Goal: Task Accomplishment & Management: Use online tool/utility

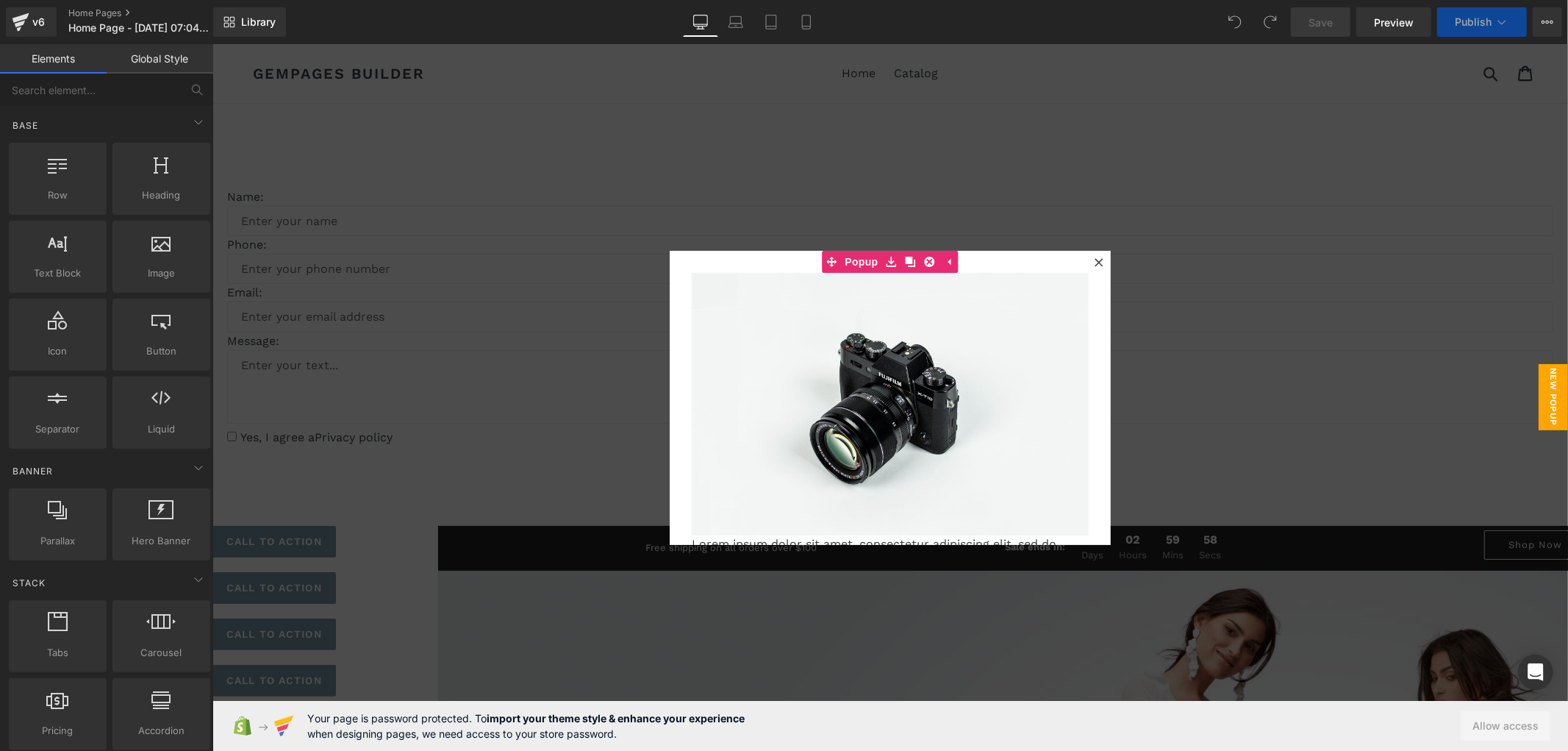
drag, startPoint x: 1248, startPoint y: 61, endPoint x: 1094, endPoint y: 263, distance: 254.0
click at [1094, 263] on icon at bounding box center [1098, 262] width 9 height 9
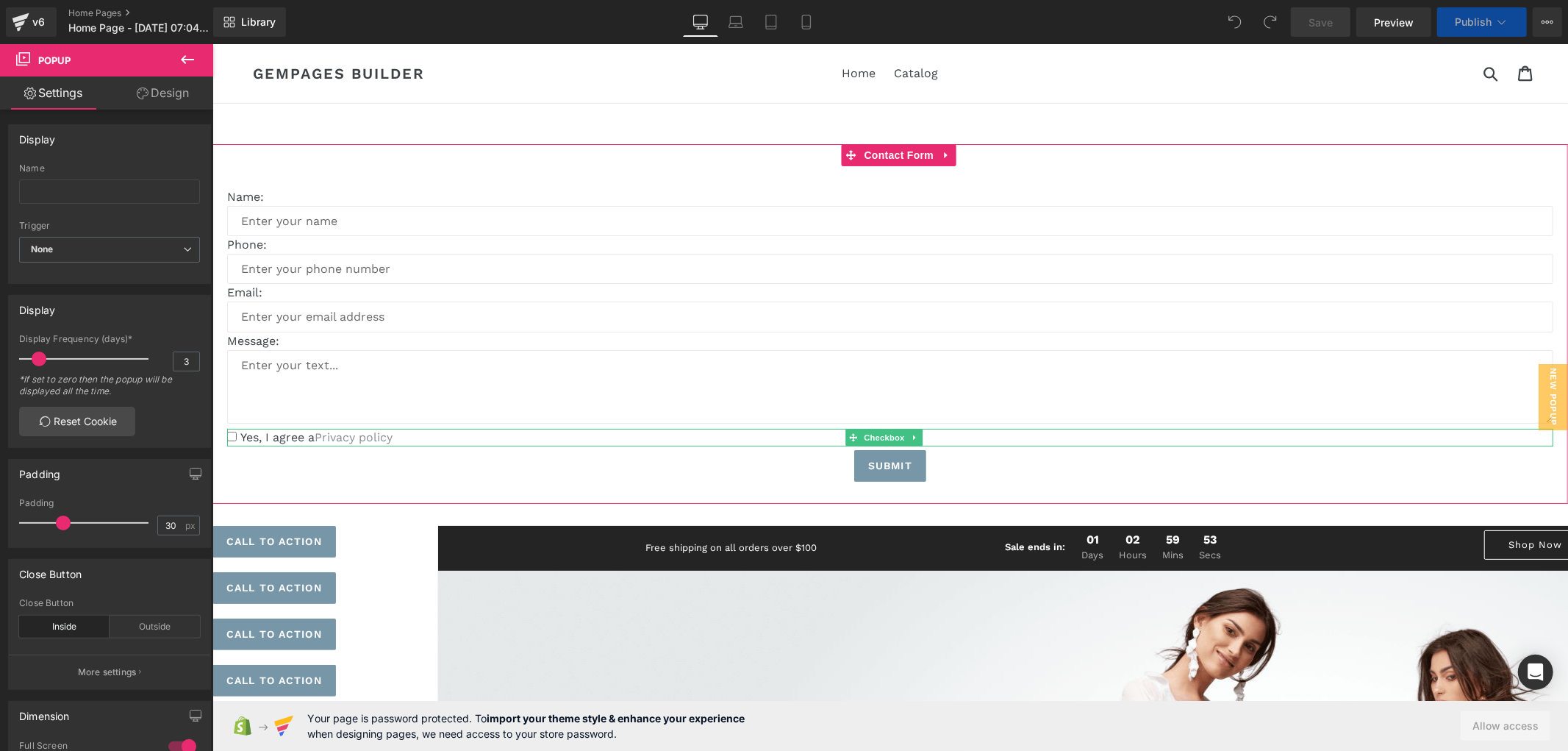
click at [346, 436] on link "Privacy policy" at bounding box center [353, 437] width 78 height 14
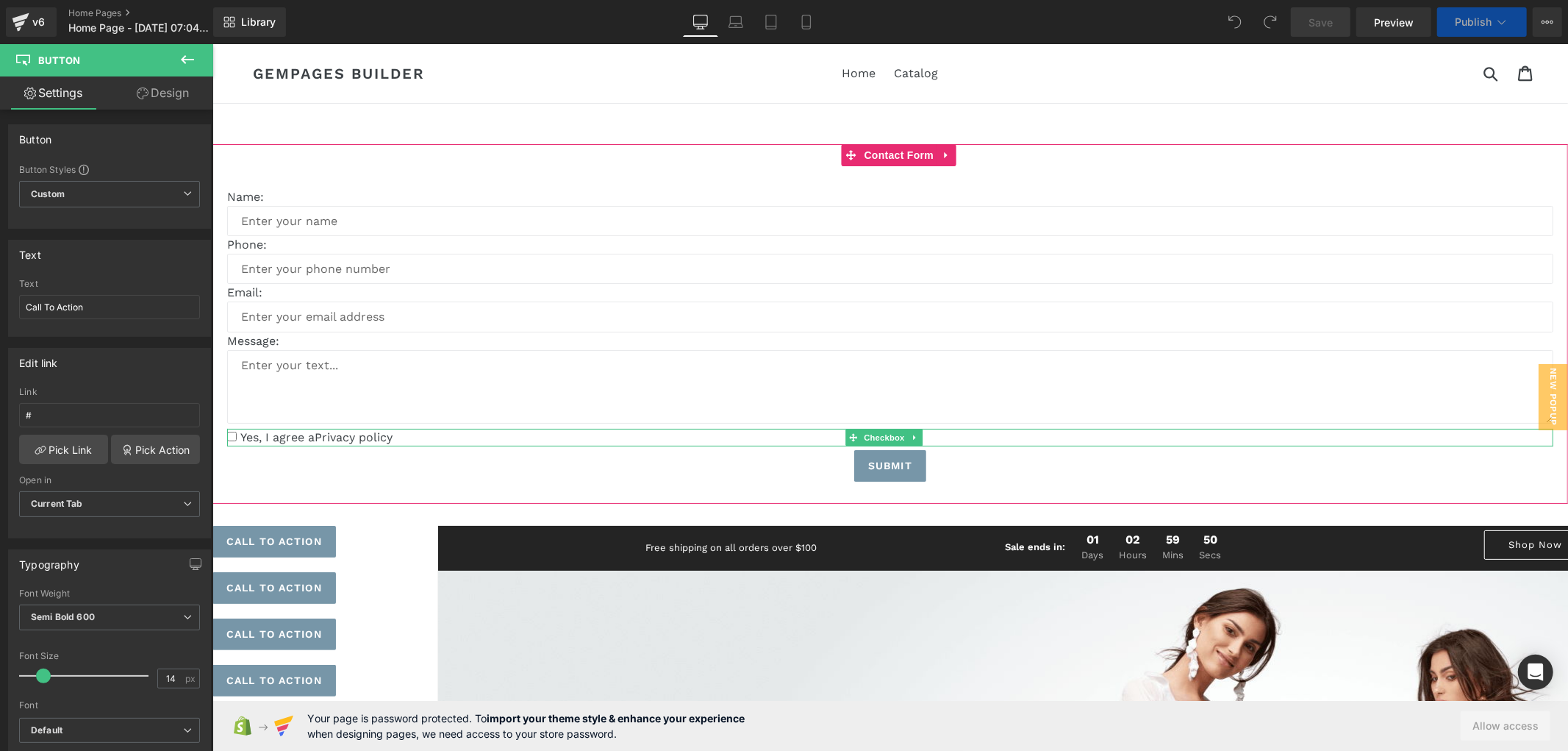
click at [353, 444] on div "Yes, I agree a Privacy policy Checkbox" at bounding box center [889, 437] width 1326 height 18
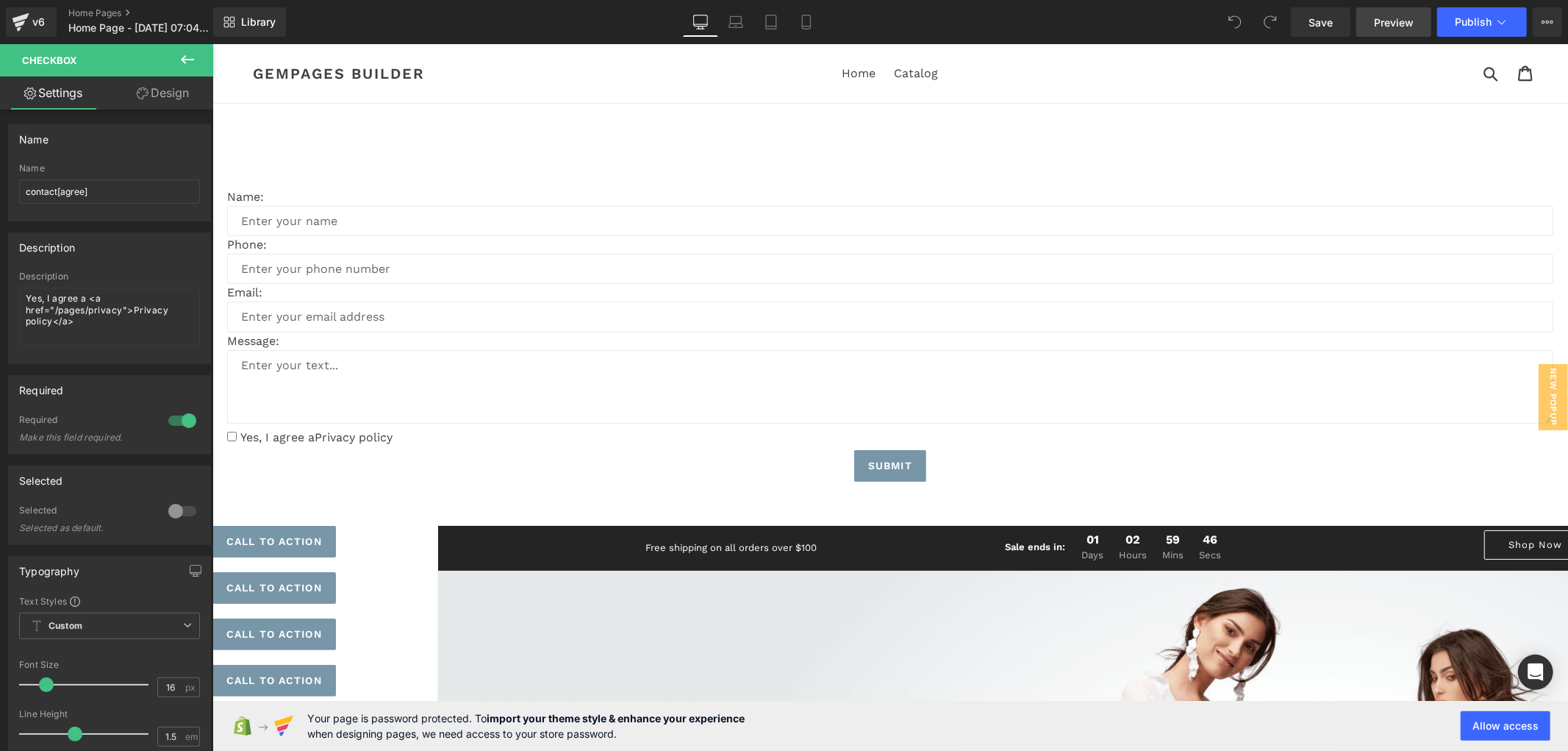
click at [1397, 23] on span "Preview" at bounding box center [1394, 22] width 40 height 15
click at [1459, 23] on span "Publish" at bounding box center [1473, 22] width 37 height 12
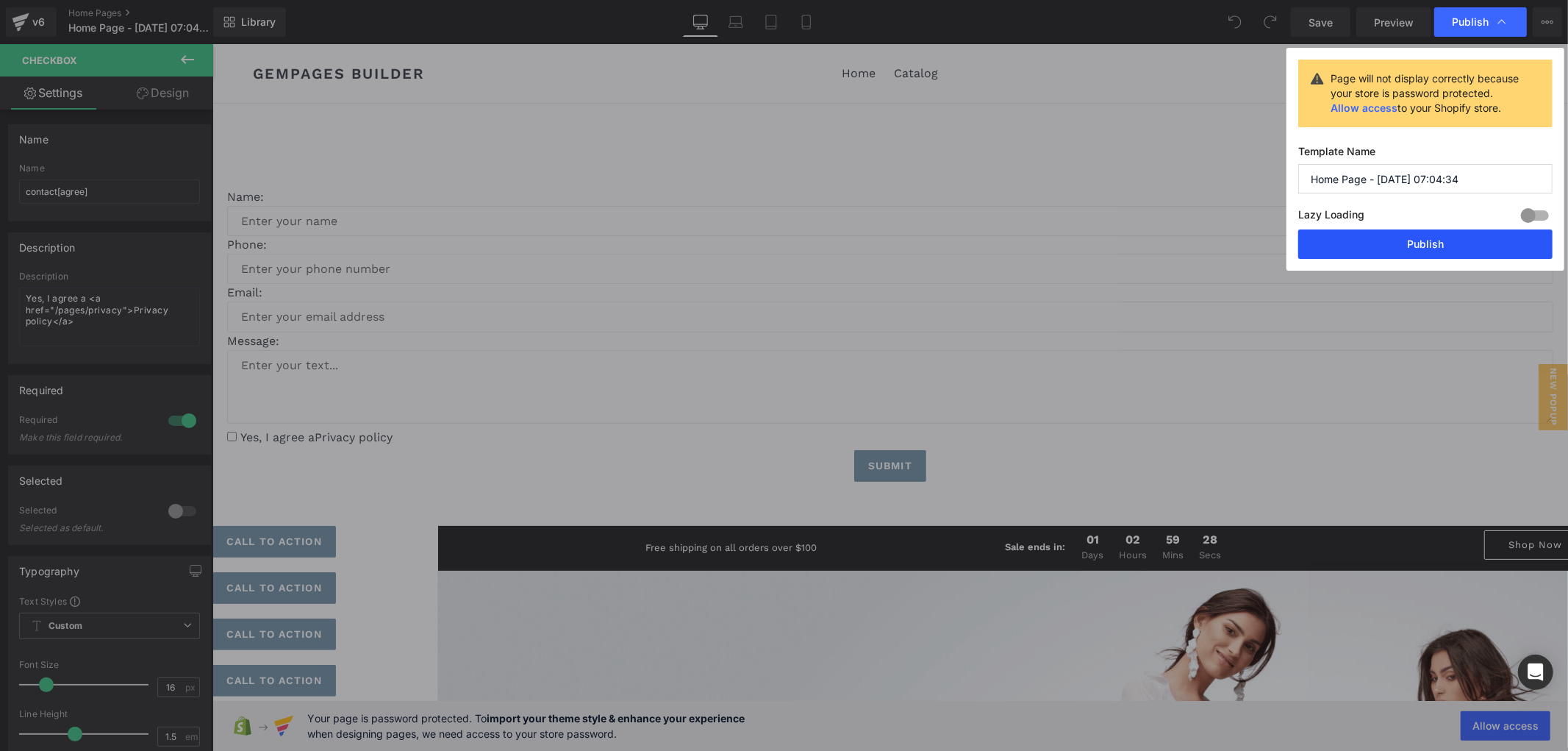
click at [1377, 243] on button "Publish" at bounding box center [1425, 244] width 254 height 30
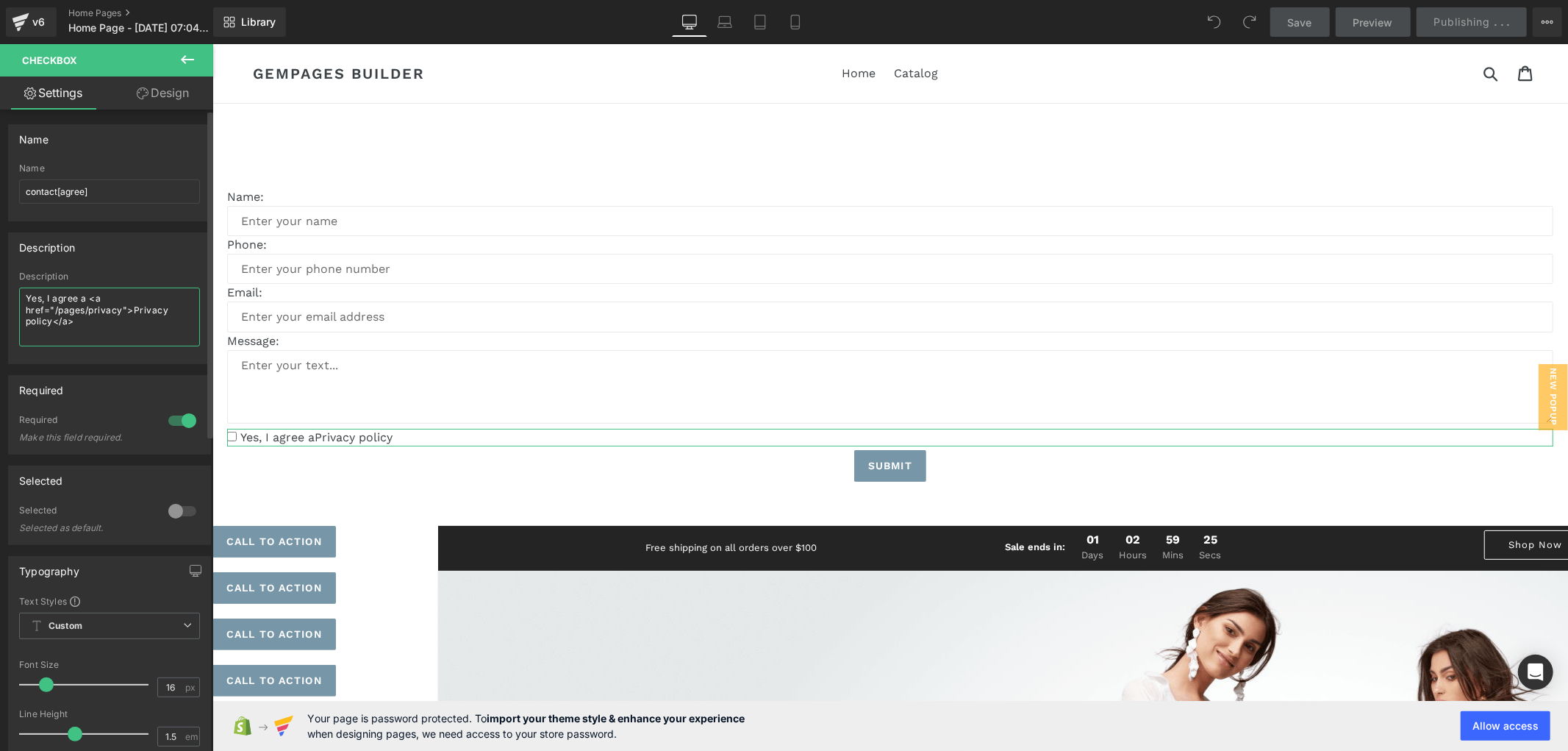
click at [97, 327] on textarea "Yes, I agree a <a href="/pages/privacy">Privacy policy</a>" at bounding box center [109, 317] width 181 height 59
drag, startPoint x: 97, startPoint y: 327, endPoint x: 20, endPoint y: 294, distance: 83.8
click at [20, 294] on textarea "Yes, I agree a <a href="/pages/privacy">Privacy policy</a>" at bounding box center [109, 317] width 181 height 59
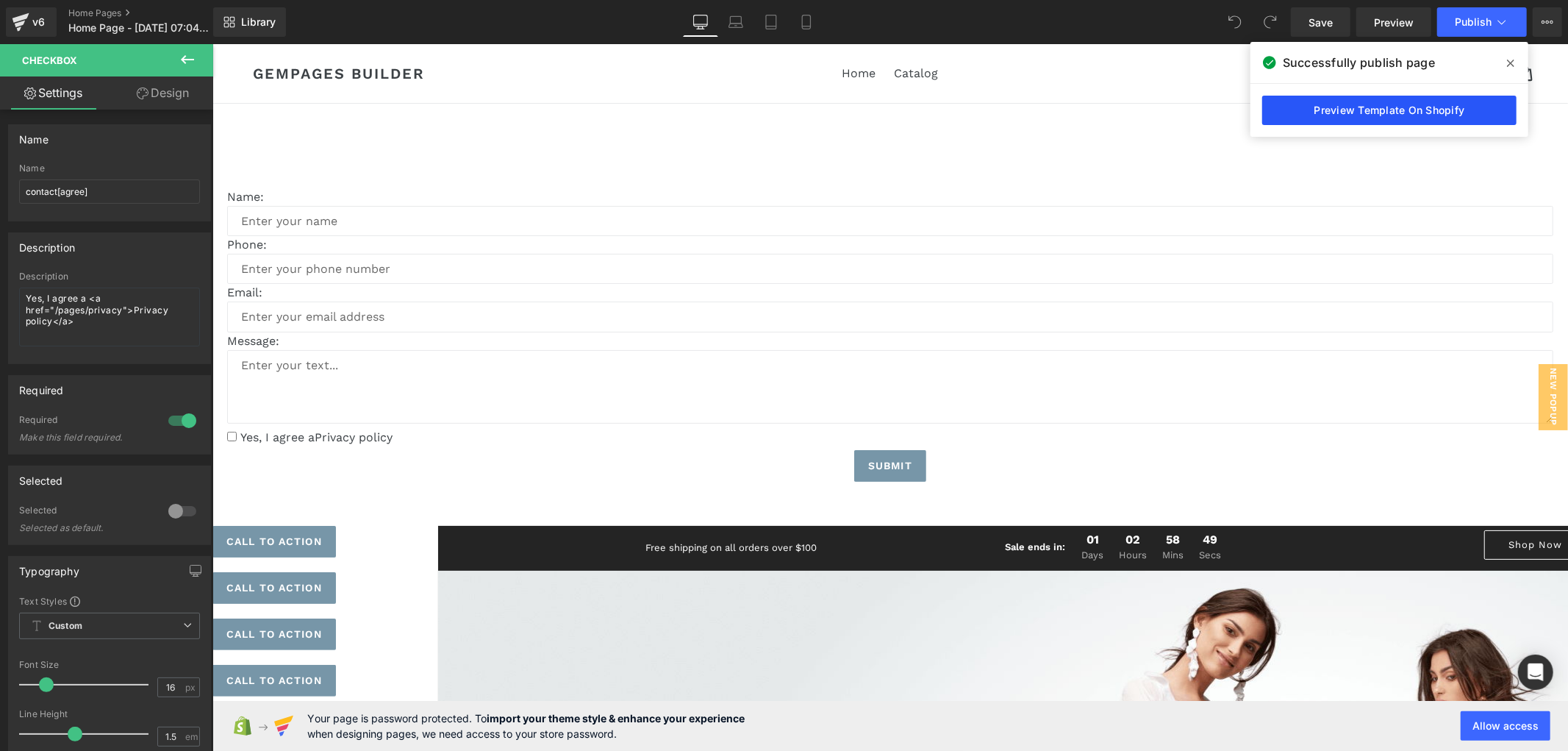
click at [1401, 110] on link "Preview Template On Shopify" at bounding box center [1389, 110] width 254 height 30
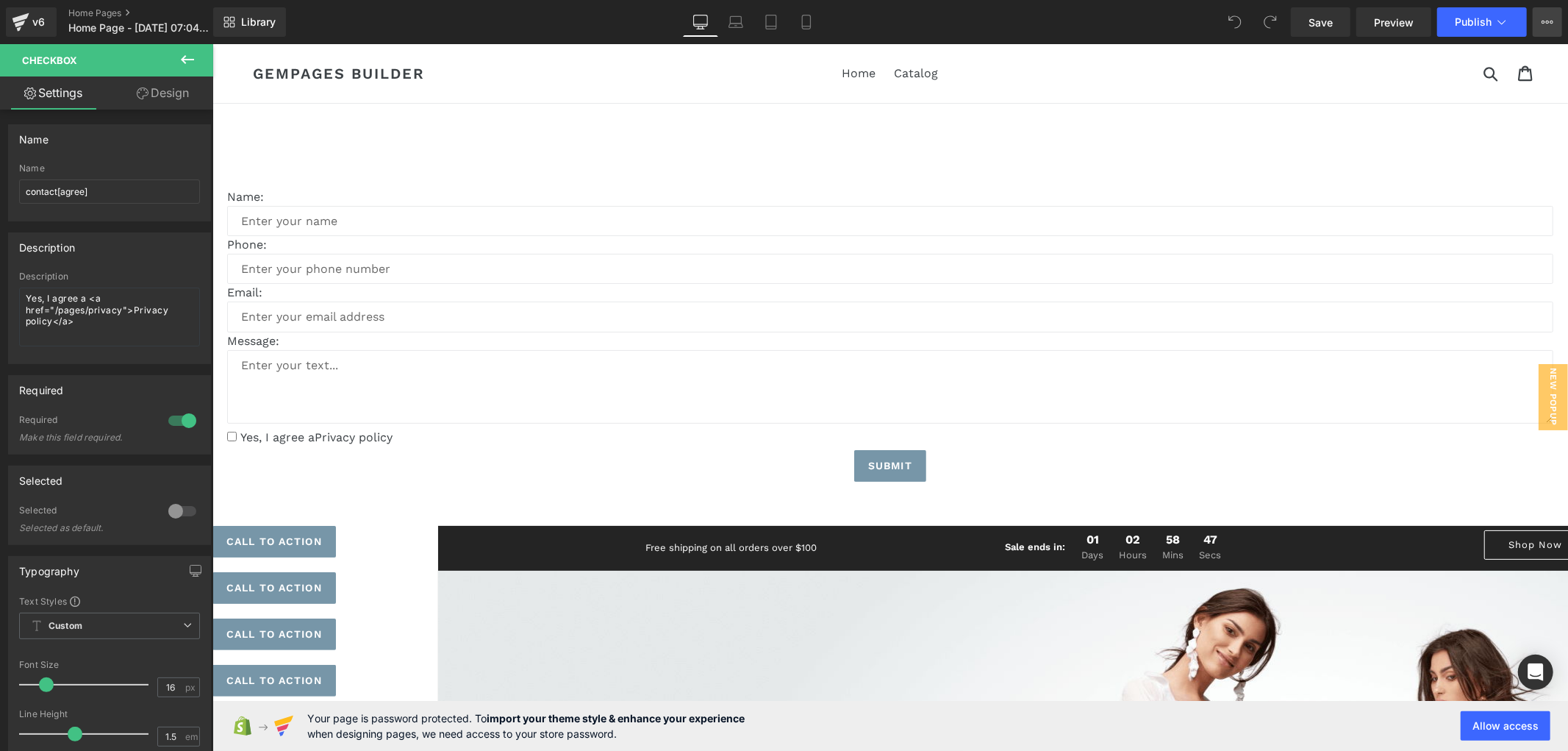
click at [1535, 20] on button "View Live Page View with current Template Save Template to Library Schedule Pub…" at bounding box center [1547, 22] width 30 height 30
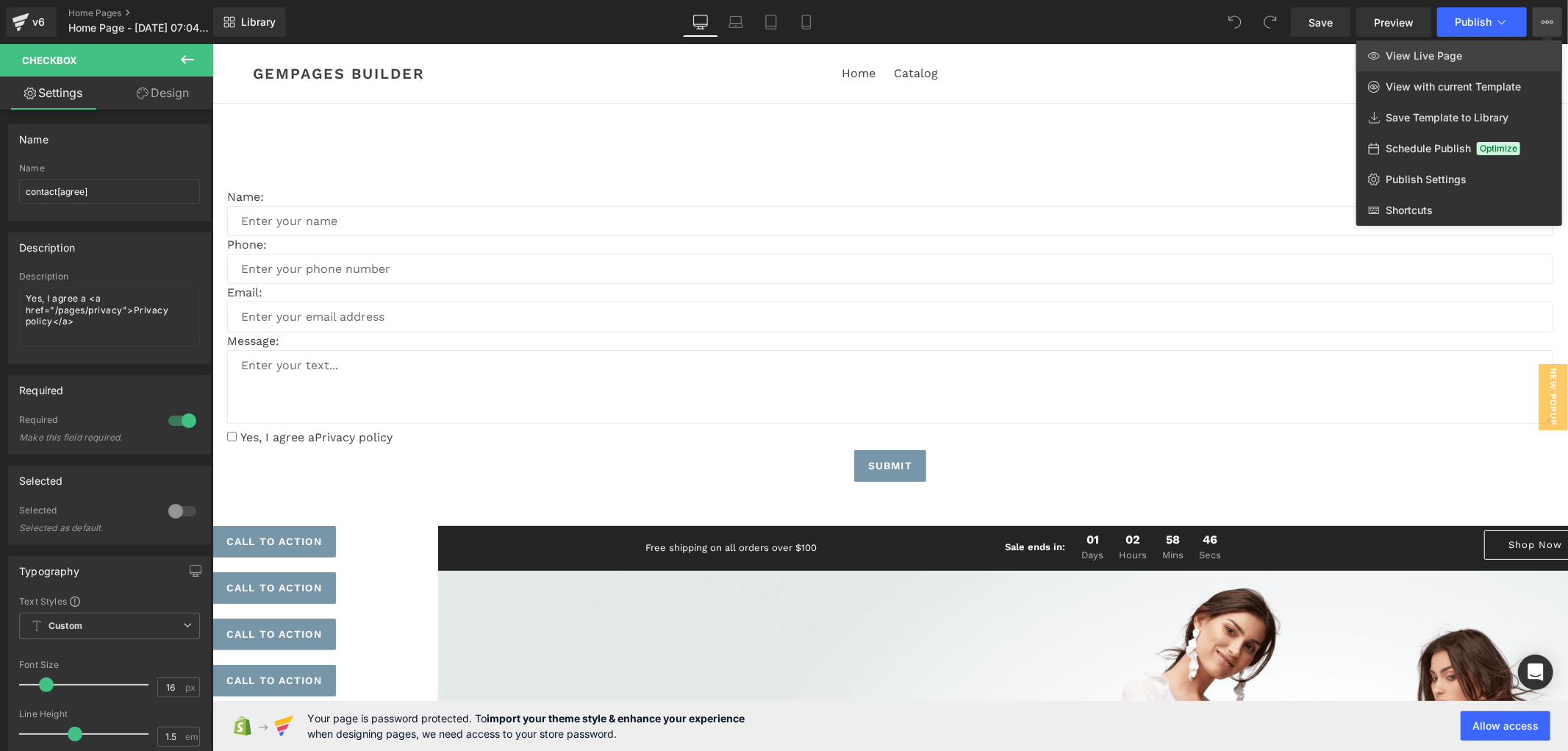
click at [1454, 61] on span "View Live Page" at bounding box center [1424, 56] width 77 height 14
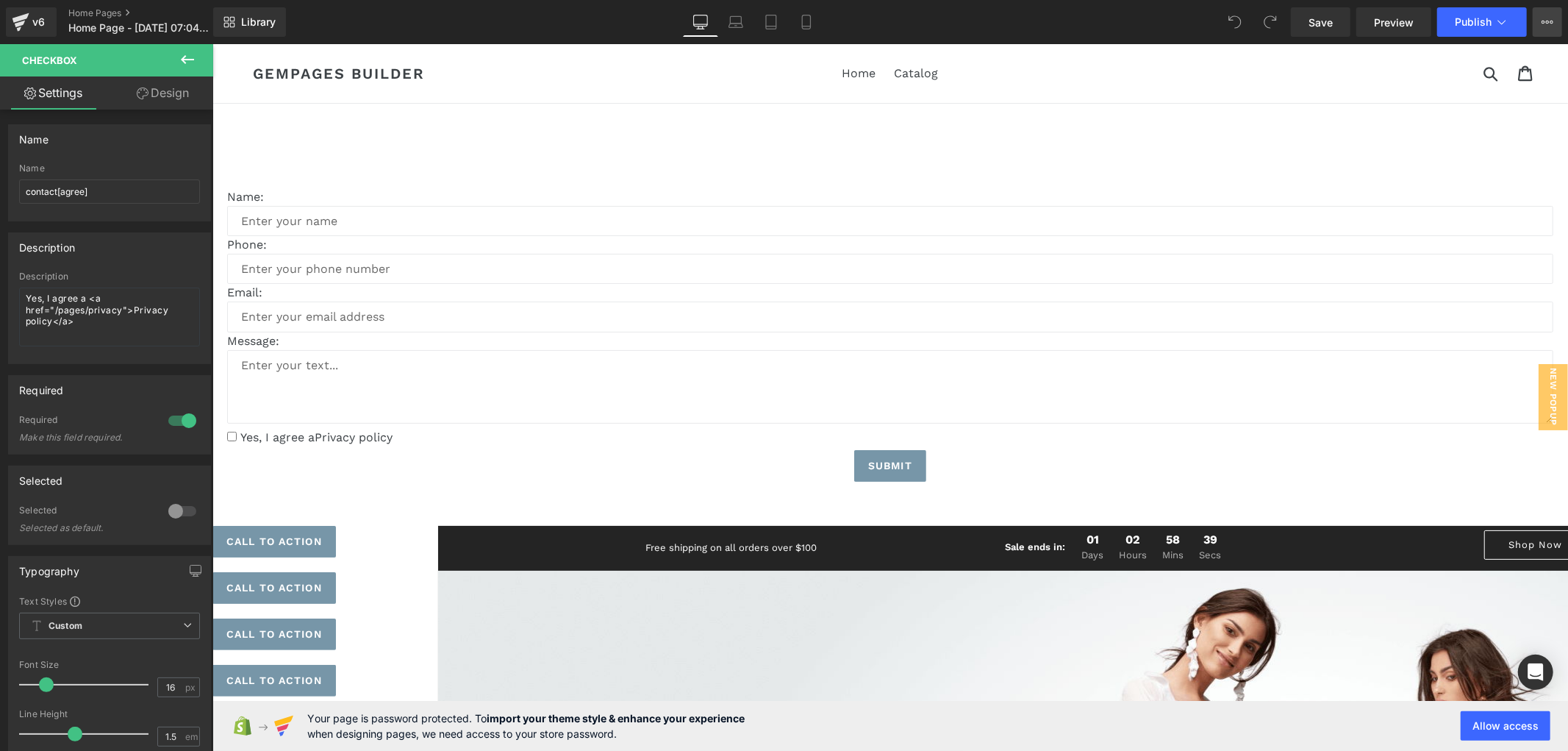
click at [1542, 17] on icon at bounding box center [1547, 22] width 12 height 12
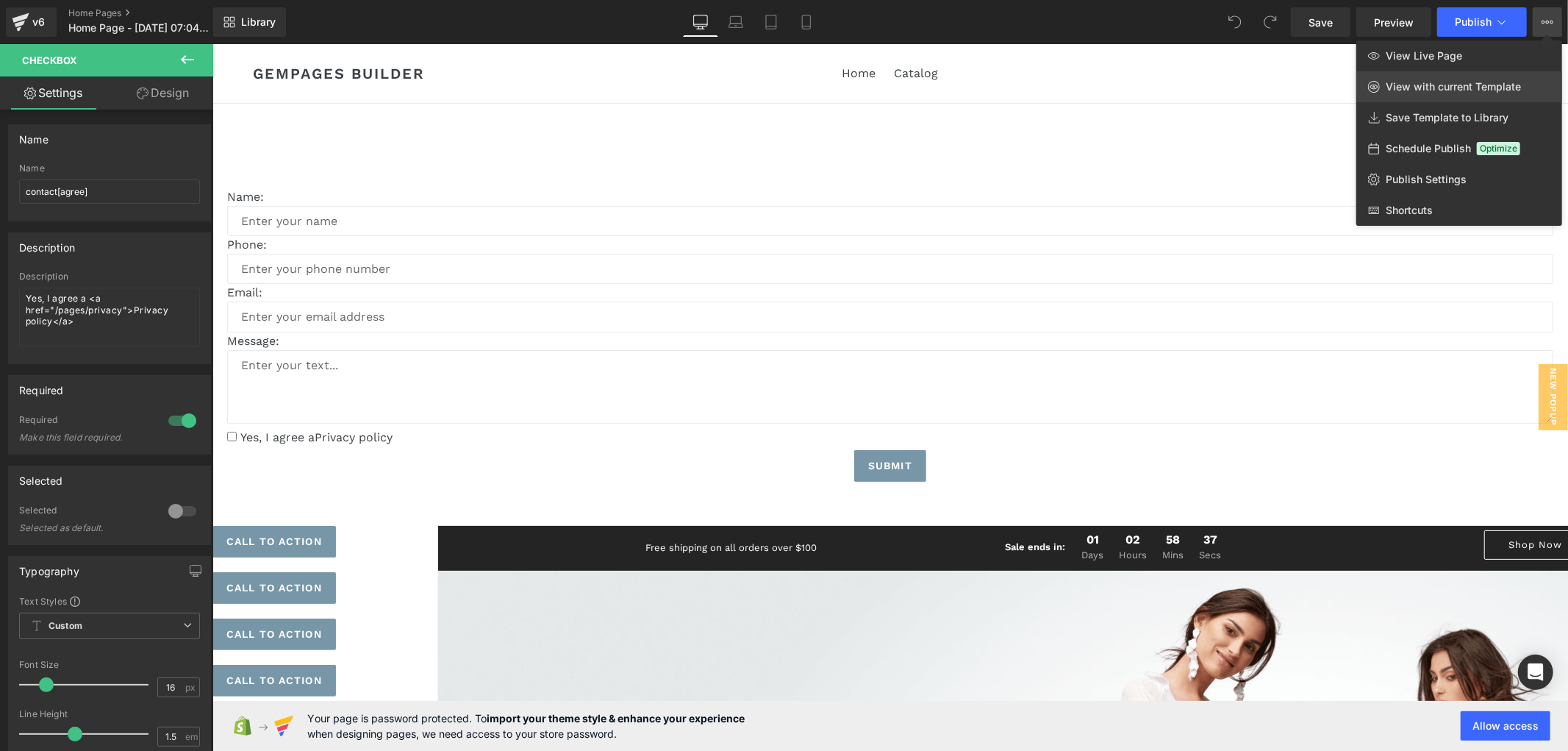
click at [1460, 92] on span "View with current Template" at bounding box center [1453, 86] width 136 height 14
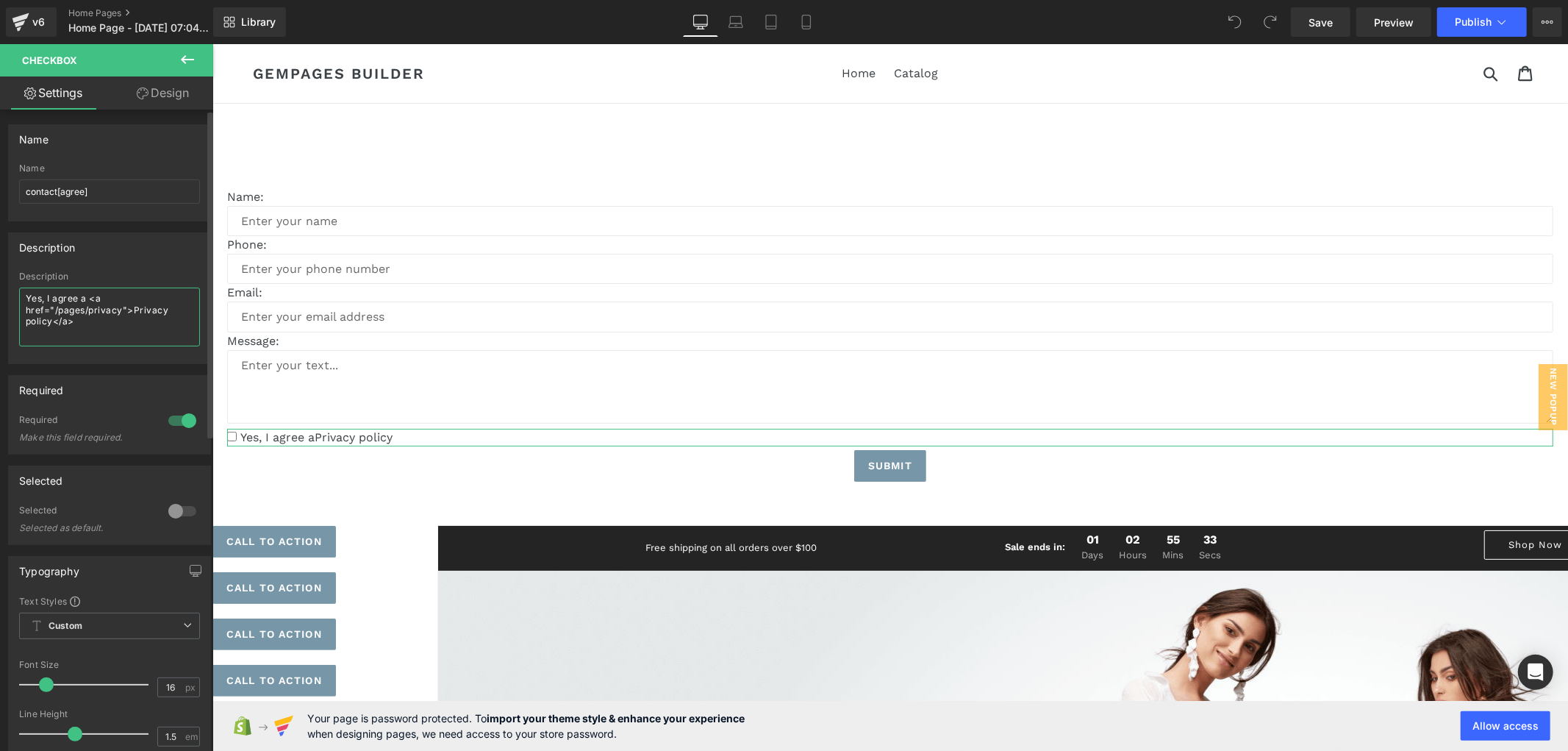
click at [70, 322] on textarea "Yes, I agree a <a href="/pages/privacy">Privacy policy</a>" at bounding box center [109, 317] width 181 height 59
click at [116, 318] on textarea "Yes, I agree a <a href="/pages/privacy">Privacy policy</a>" at bounding box center [109, 317] width 181 height 59
drag, startPoint x: 92, startPoint y: 298, endPoint x: 131, endPoint y: 309, distance: 40.5
click at [131, 309] on textarea "Yes, I agree a <a href="/pages/privacy">Privacy policy</a>" at bounding box center [109, 317] width 181 height 59
click at [189, 290] on textarea "Yes, I agree a Privacy policy</a>" at bounding box center [109, 317] width 181 height 59
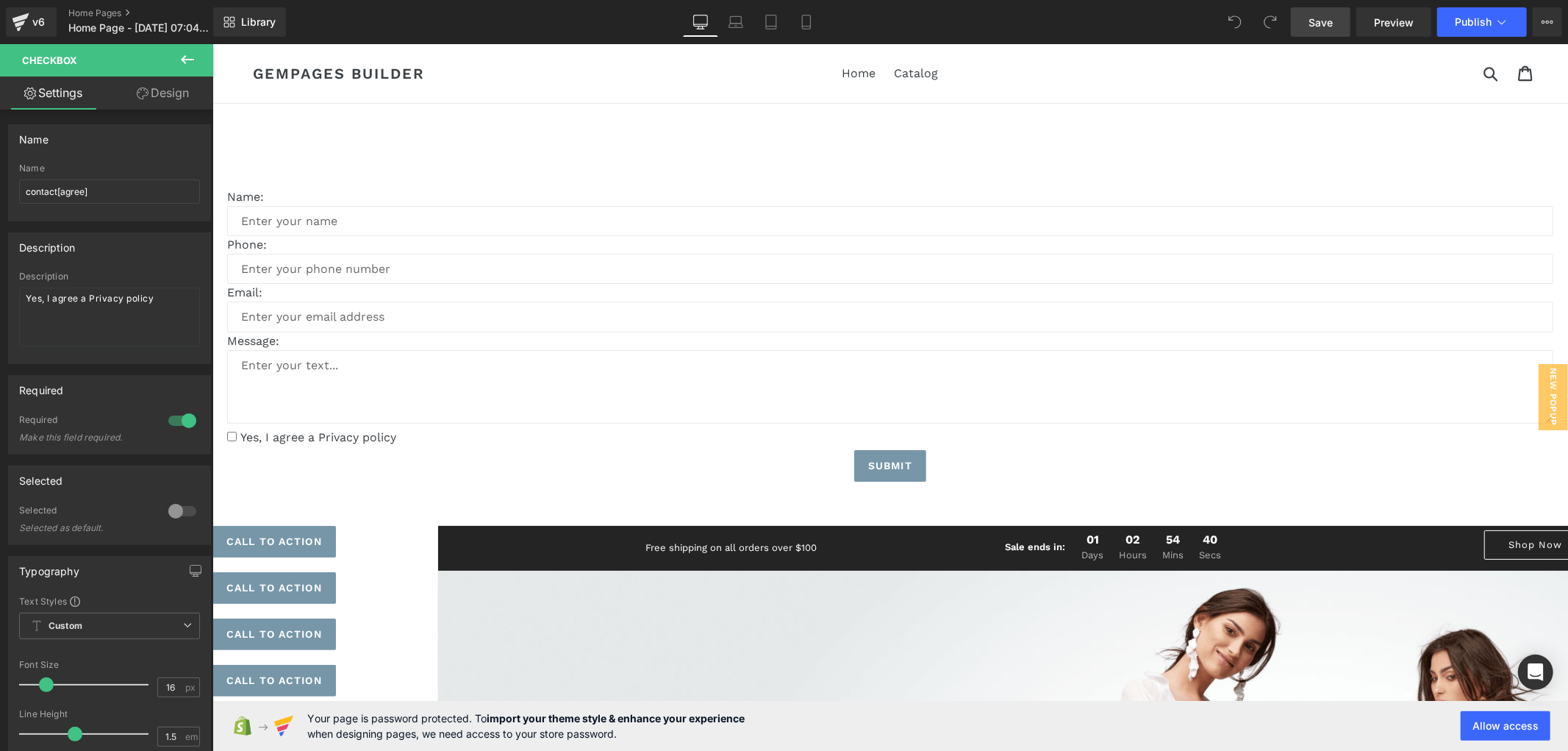
click at [1331, 30] on link "Save" at bounding box center [1321, 22] width 60 height 30
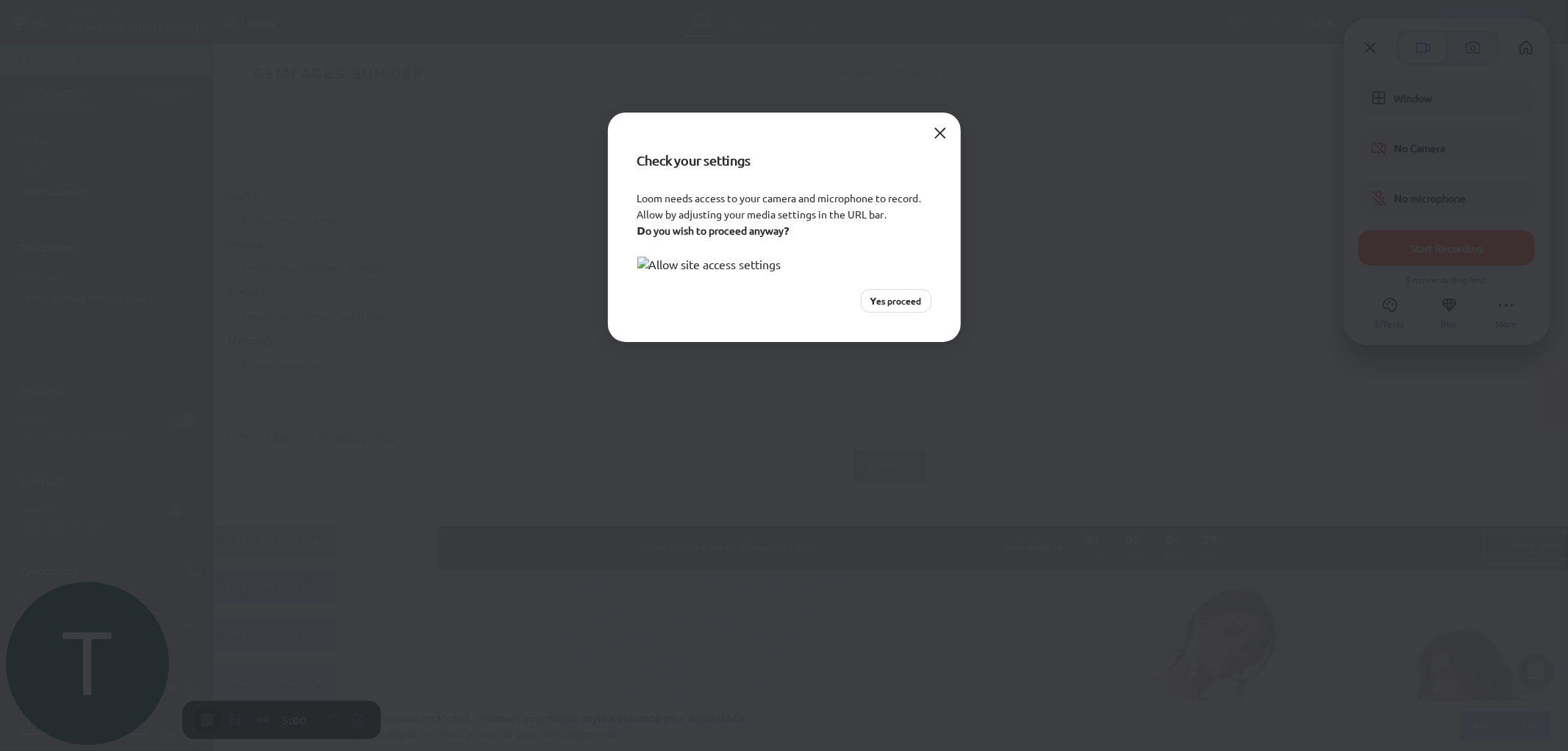
click at [906, 307] on span "Yes proceed" at bounding box center [896, 301] width 52 height 14
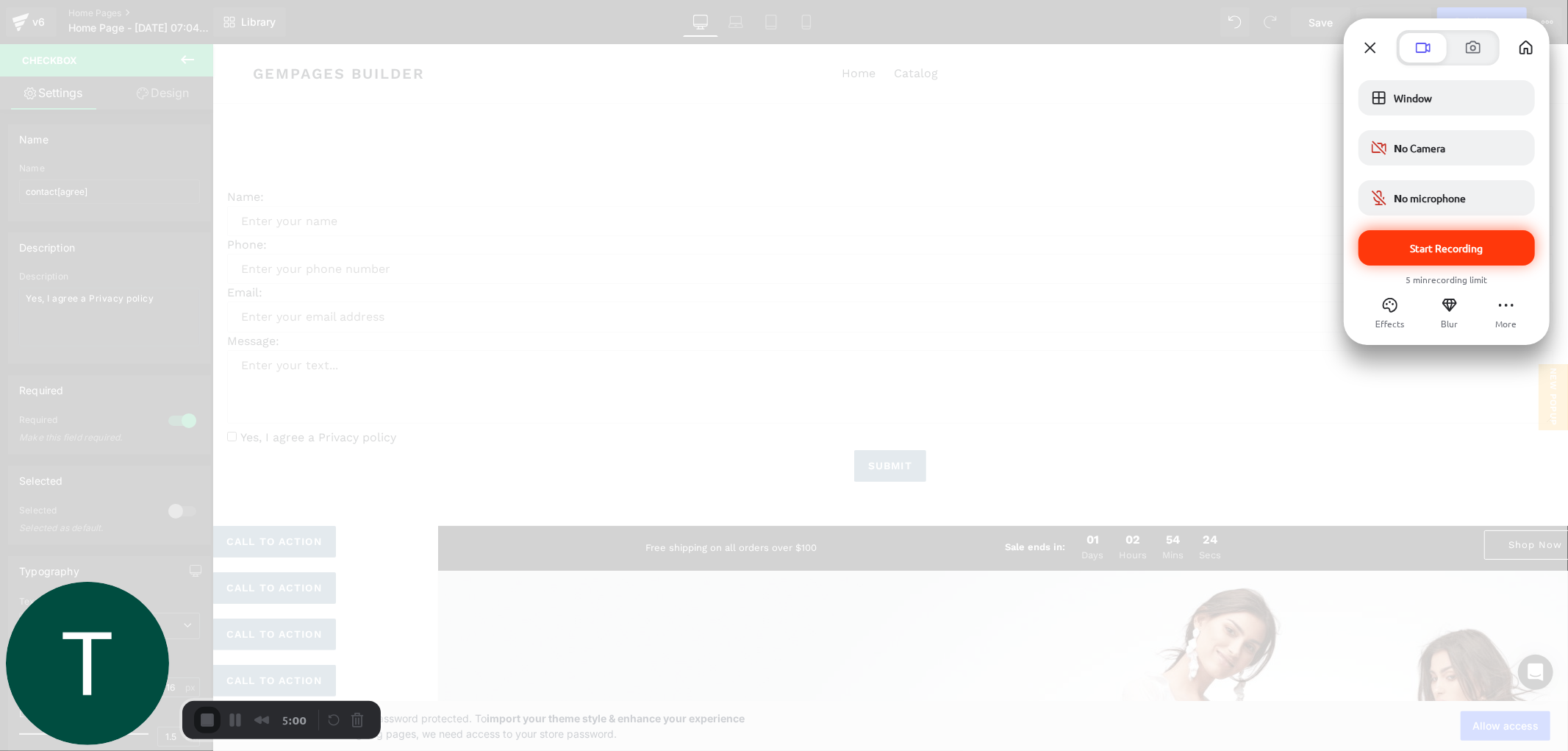
click at [1488, 239] on div "Start Recording" at bounding box center [1446, 247] width 176 height 35
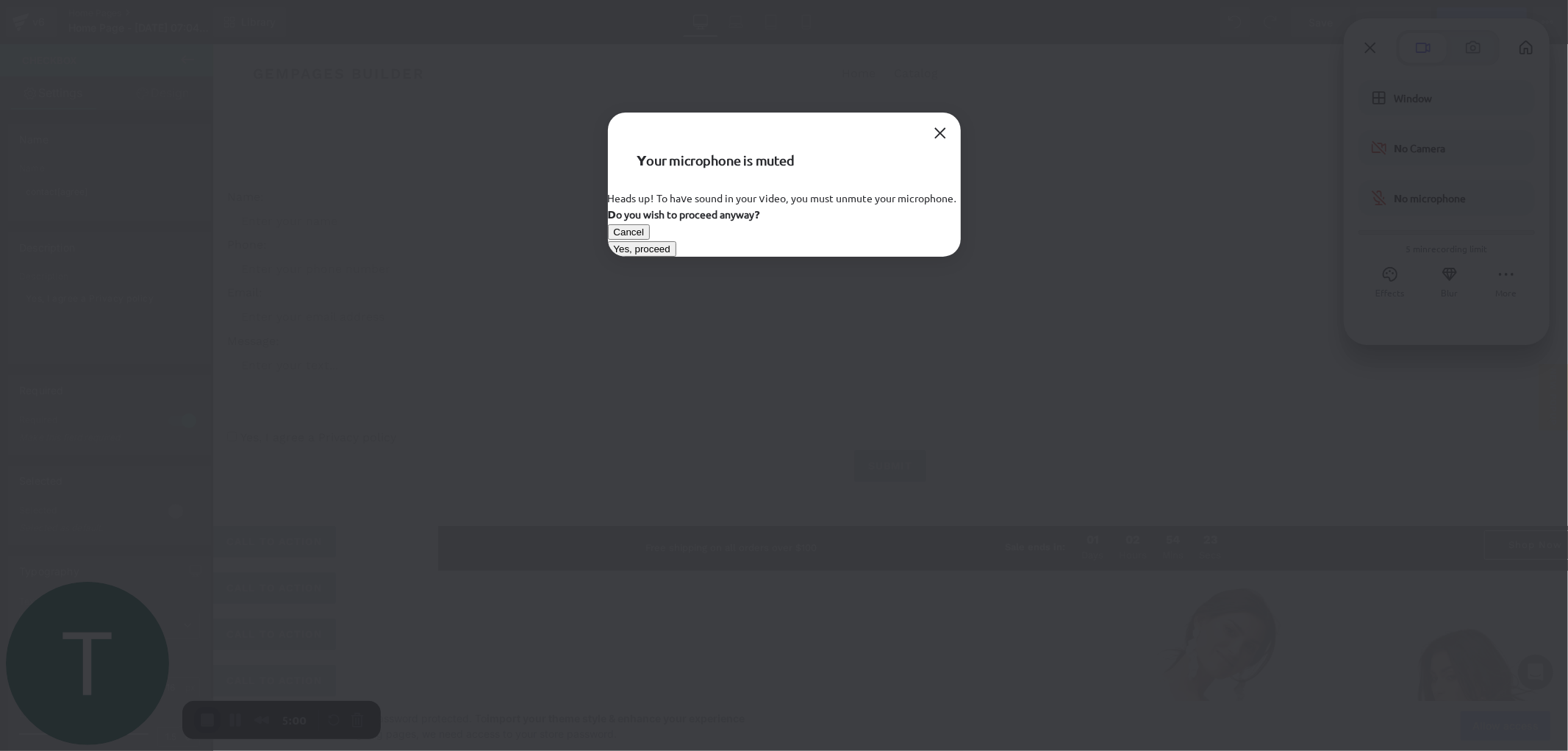
click at [671, 255] on span "Yes, proceed" at bounding box center [642, 249] width 57 height 11
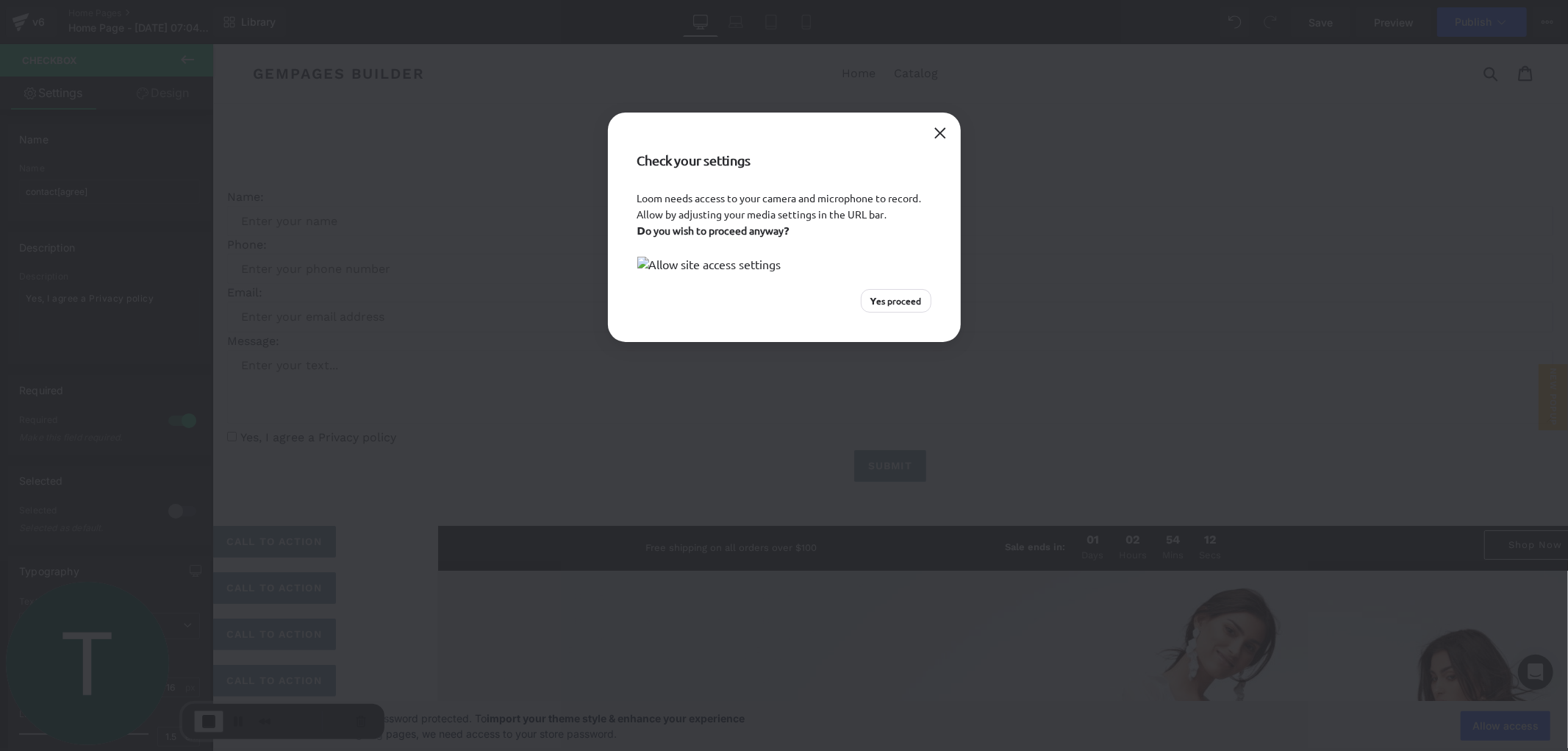
click at [897, 307] on span "Yes proceed" at bounding box center [896, 301] width 52 height 14
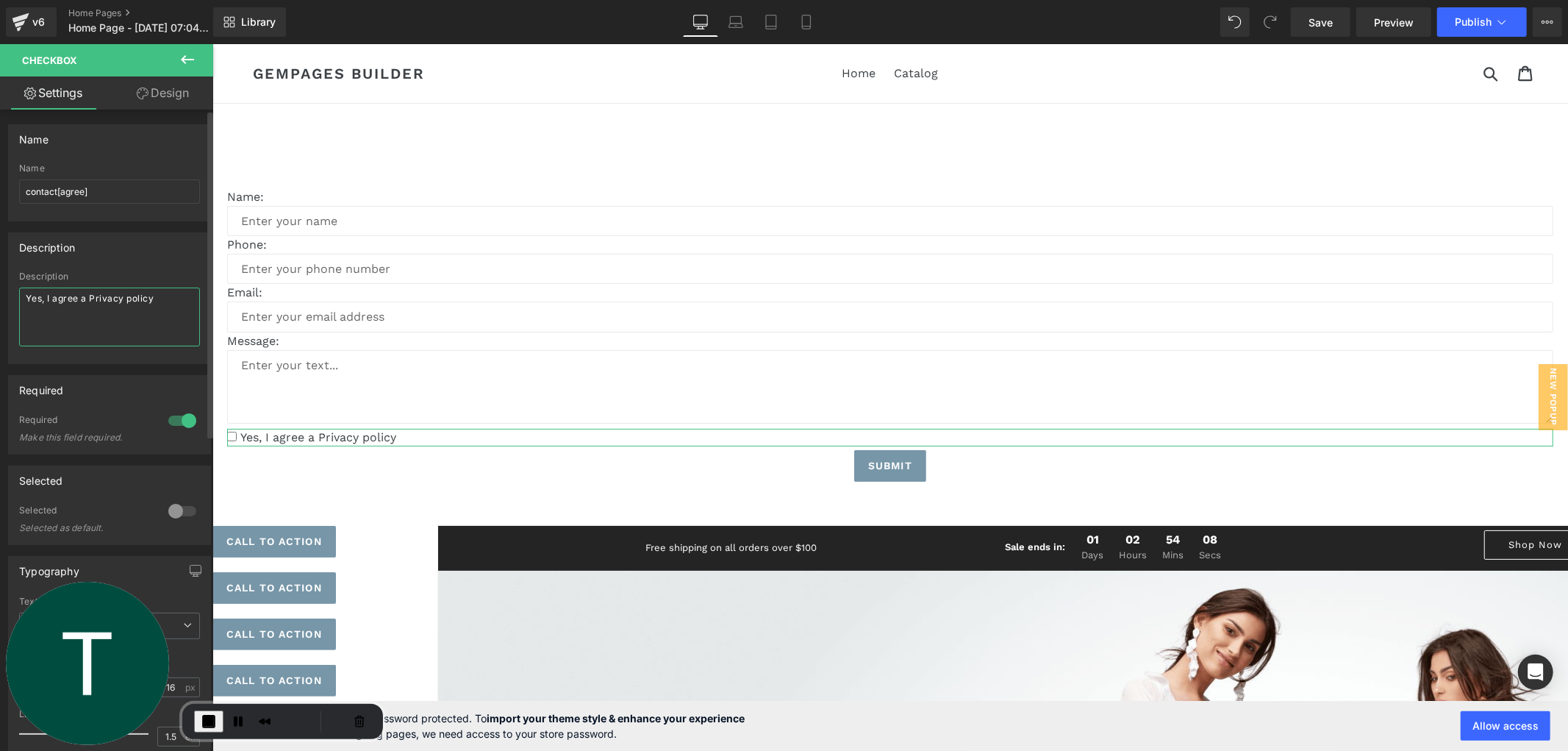
click at [113, 310] on textarea "Yes, I agree a Privacy policy" at bounding box center [109, 317] width 181 height 59
drag, startPoint x: 164, startPoint y: 302, endPoint x: 73, endPoint y: 334, distance: 96.5
click at [164, 302] on textarea "Yes, I agree a Privacy policy" at bounding box center [109, 317] width 181 height 59
click at [412, 435] on label "Yes, I agree a Privacy policy" at bounding box center [889, 437] width 1326 height 18
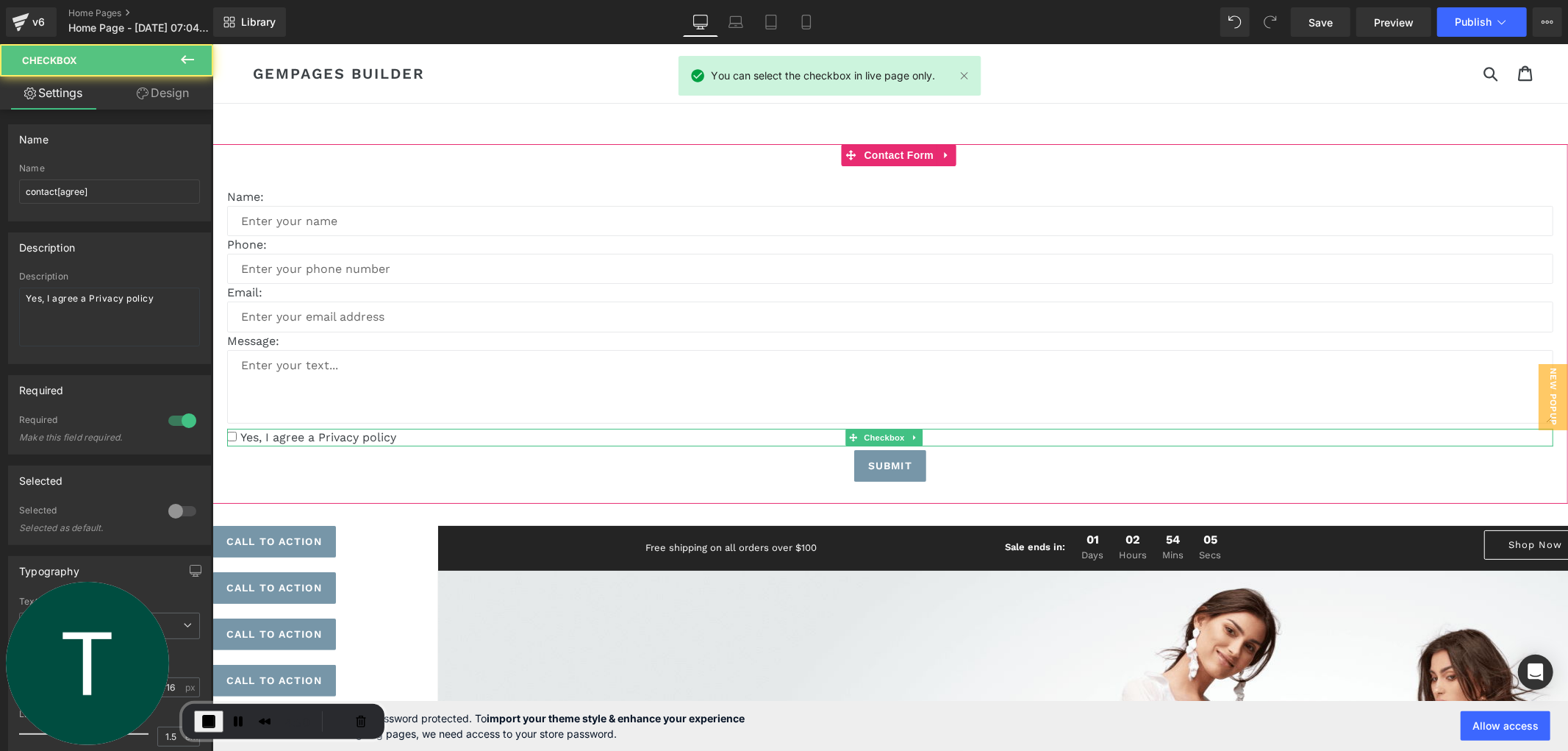
click at [412, 435] on label "Yes, I agree a Privacy policy" at bounding box center [889, 437] width 1326 height 18
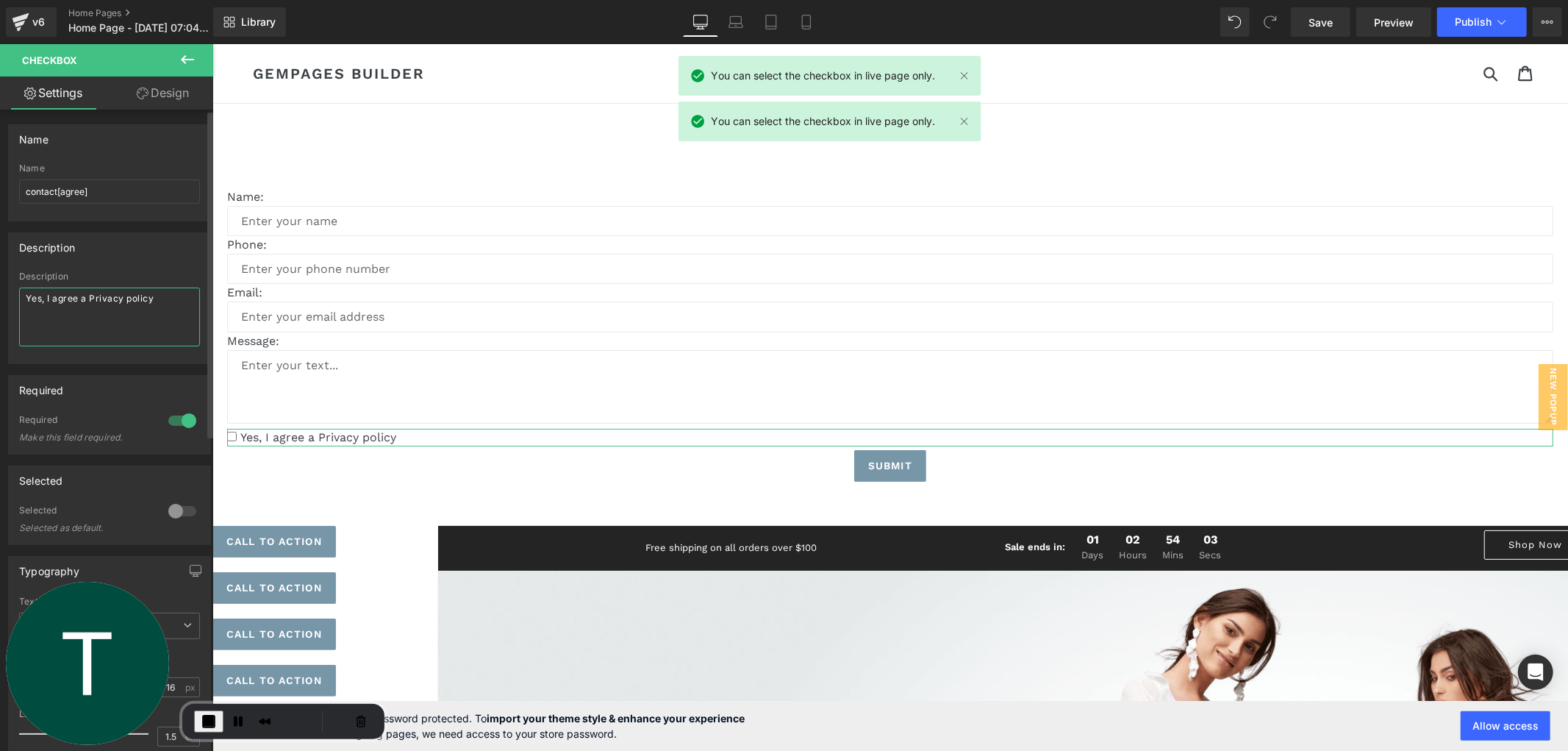
click at [172, 316] on textarea "Yes, I agree a Privacy policy" at bounding box center [109, 317] width 181 height 59
drag, startPoint x: 186, startPoint y: 300, endPoint x: -6, endPoint y: 287, distance: 192.4
click at [0, 287] on html "You are previewing how the will restyle your page. You can not edit Elements in…" at bounding box center [784, 375] width 1568 height 751
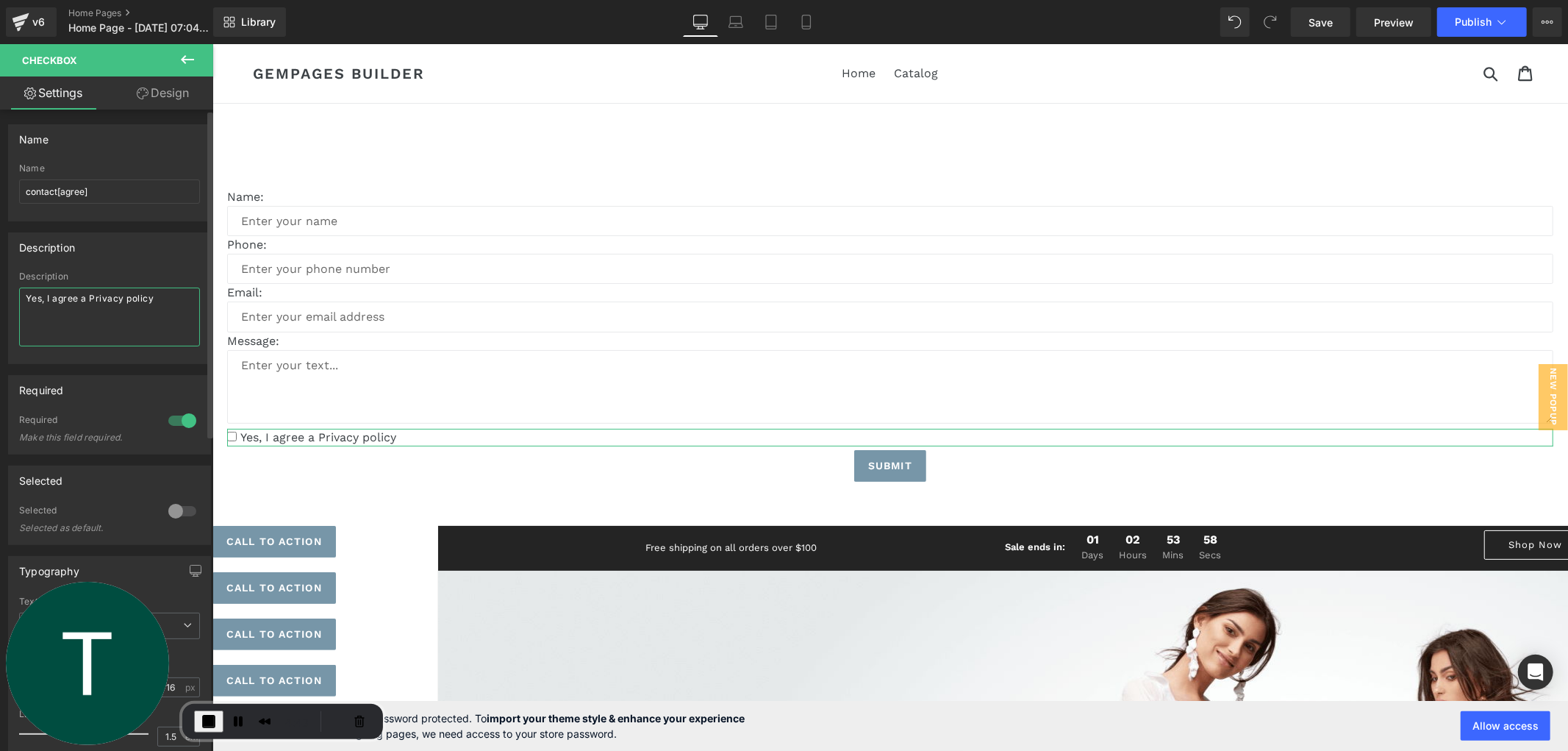
click at [99, 310] on textarea "Yes, I agree a Privacy policy" at bounding box center [109, 317] width 181 height 59
click at [89, 297] on textarea "Yes, I agree a Privacy policy" at bounding box center [109, 317] width 181 height 59
click at [108, 296] on textarea "Yes, I agree a <ahref Privacy policy" at bounding box center [109, 317] width 181 height 59
click at [106, 294] on textarea "Yes, I agree a <ahref Privacy policy" at bounding box center [109, 317] width 181 height 59
click at [128, 297] on textarea "Yes, I agree a <a href Privacy policy" at bounding box center [109, 317] width 181 height 59
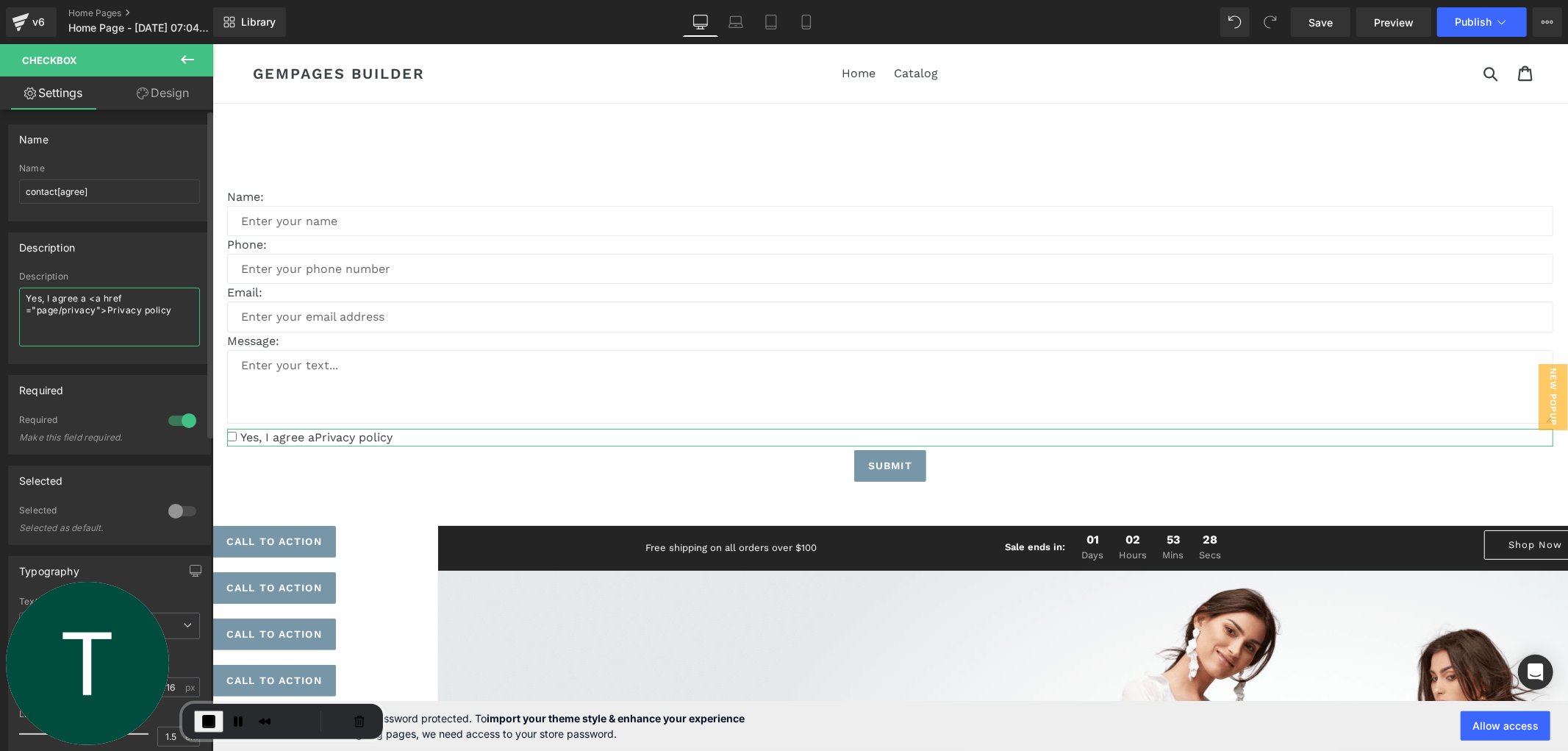
click at [178, 306] on textarea "Yes, I agree a <a href ="page/privacy">Privacy policy" at bounding box center [109, 317] width 181 height 59
click at [167, 313] on textarea "Yes, I agree a <a href ="page/privacy">Privacy policy</a>" at bounding box center [109, 317] width 181 height 59
click at [61, 310] on textarea "Yes, I agree a <a href ="page/privacy">Privacy policy</a>" at bounding box center [109, 317] width 181 height 59
click at [126, 331] on textarea "Yes, I agree a <a href ="pages/privacy">Privacy policy</a>" at bounding box center [109, 317] width 181 height 59
type textarea "Yes, I agree a <a href ="pages/privacy">Privacy policy</a>"
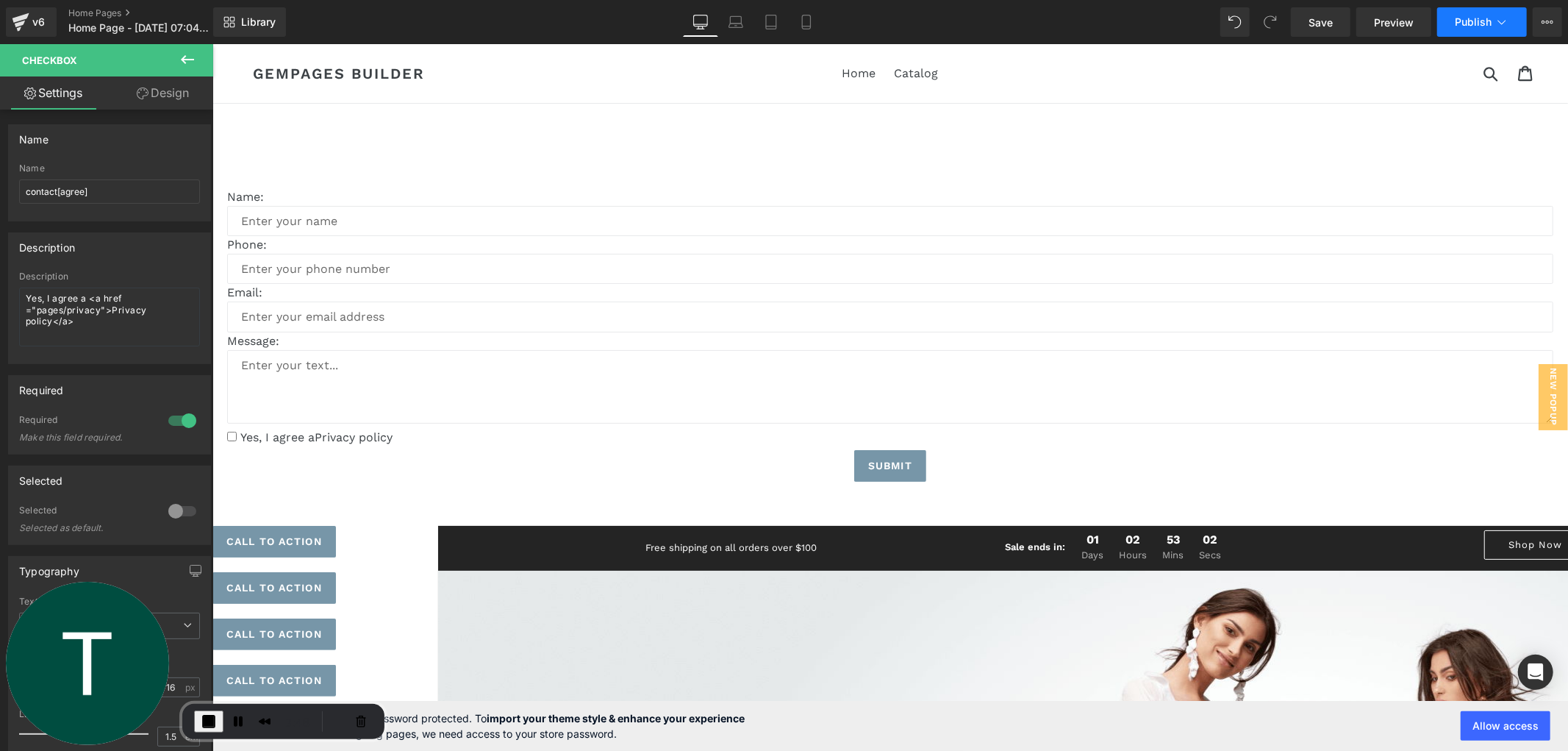
click at [1485, 17] on span "Publish" at bounding box center [1473, 22] width 37 height 12
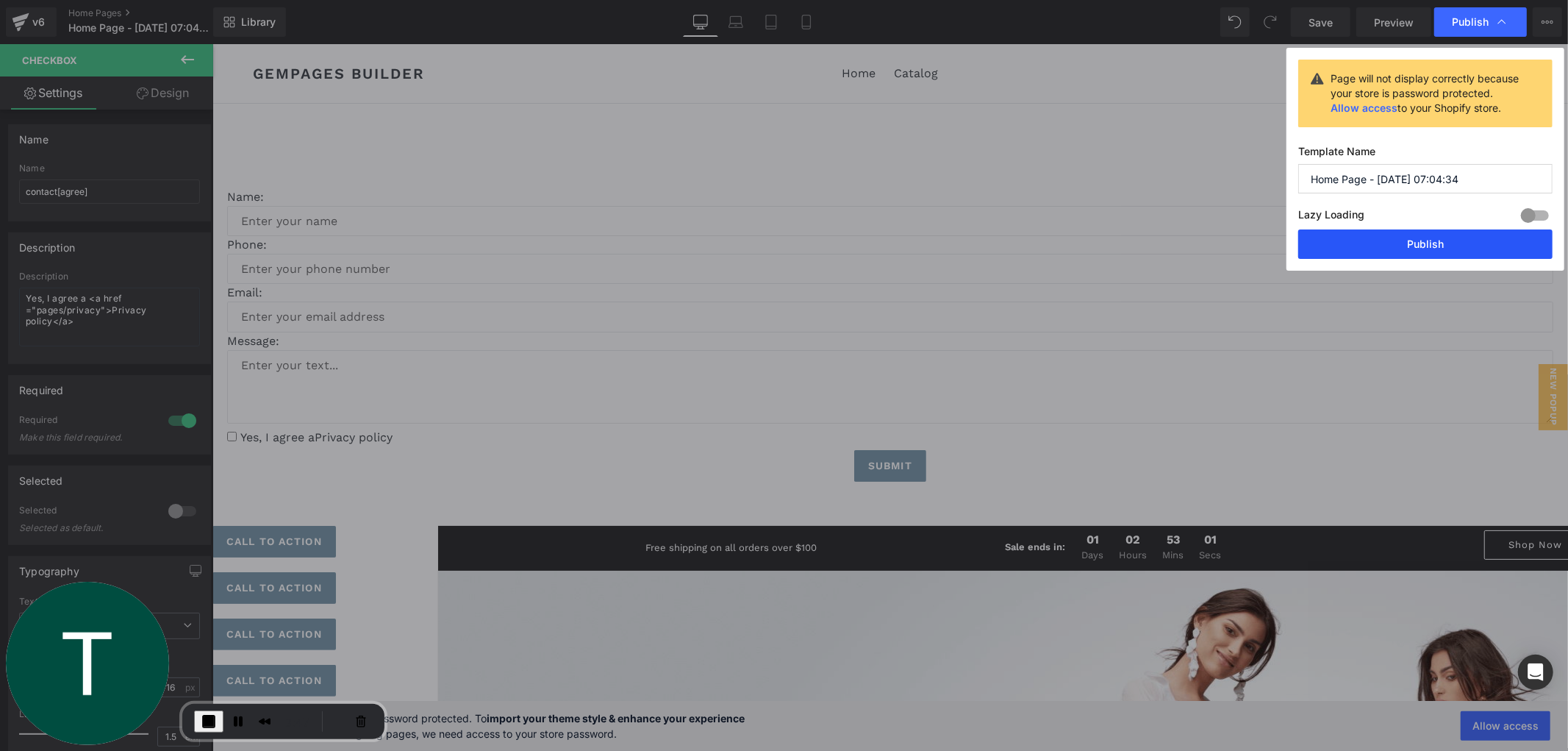
click at [1386, 230] on button "Publish" at bounding box center [1425, 244] width 254 height 30
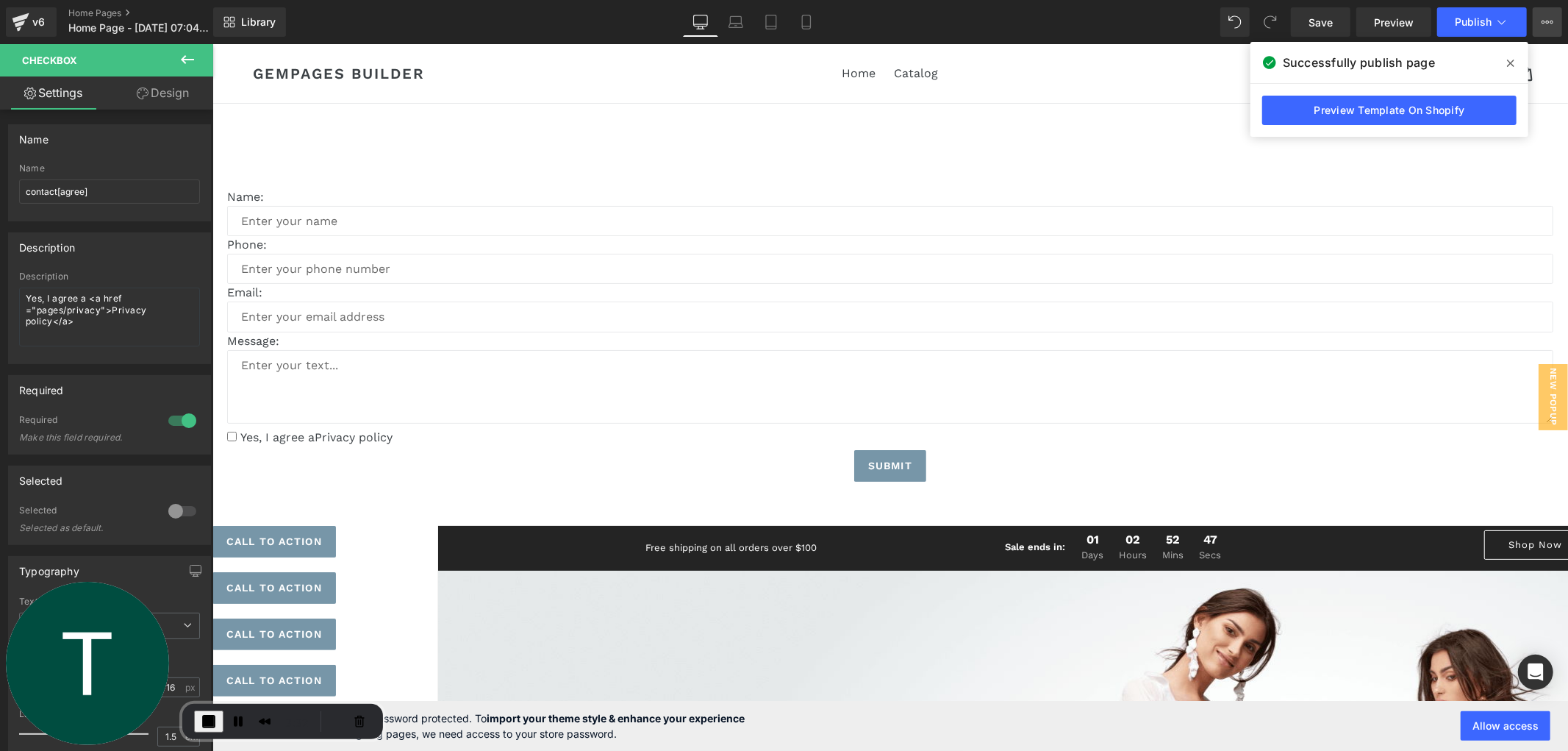
click at [1545, 23] on icon at bounding box center [1543, 22] width 4 height 3
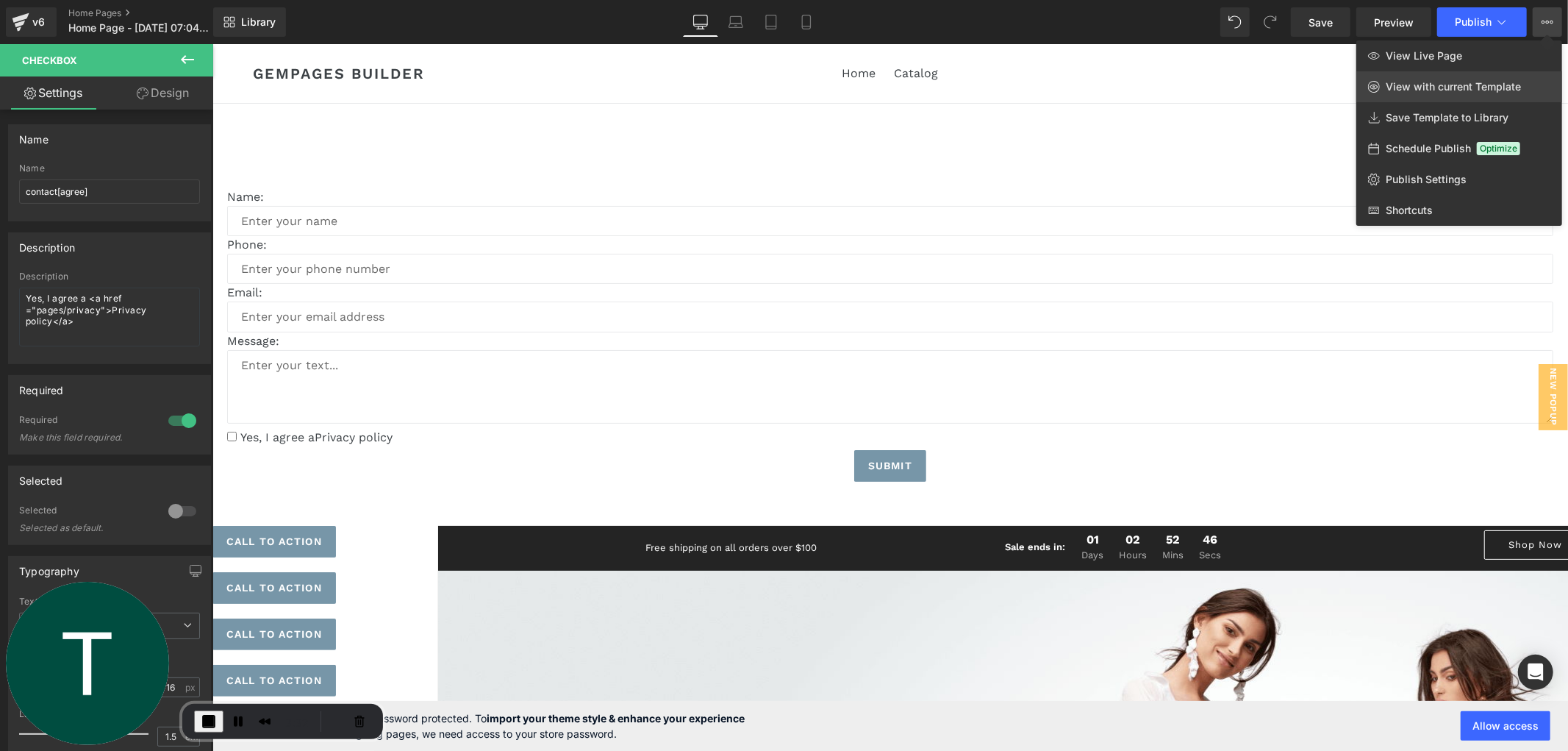
click at [1436, 87] on span "View with current Template" at bounding box center [1453, 86] width 136 height 14
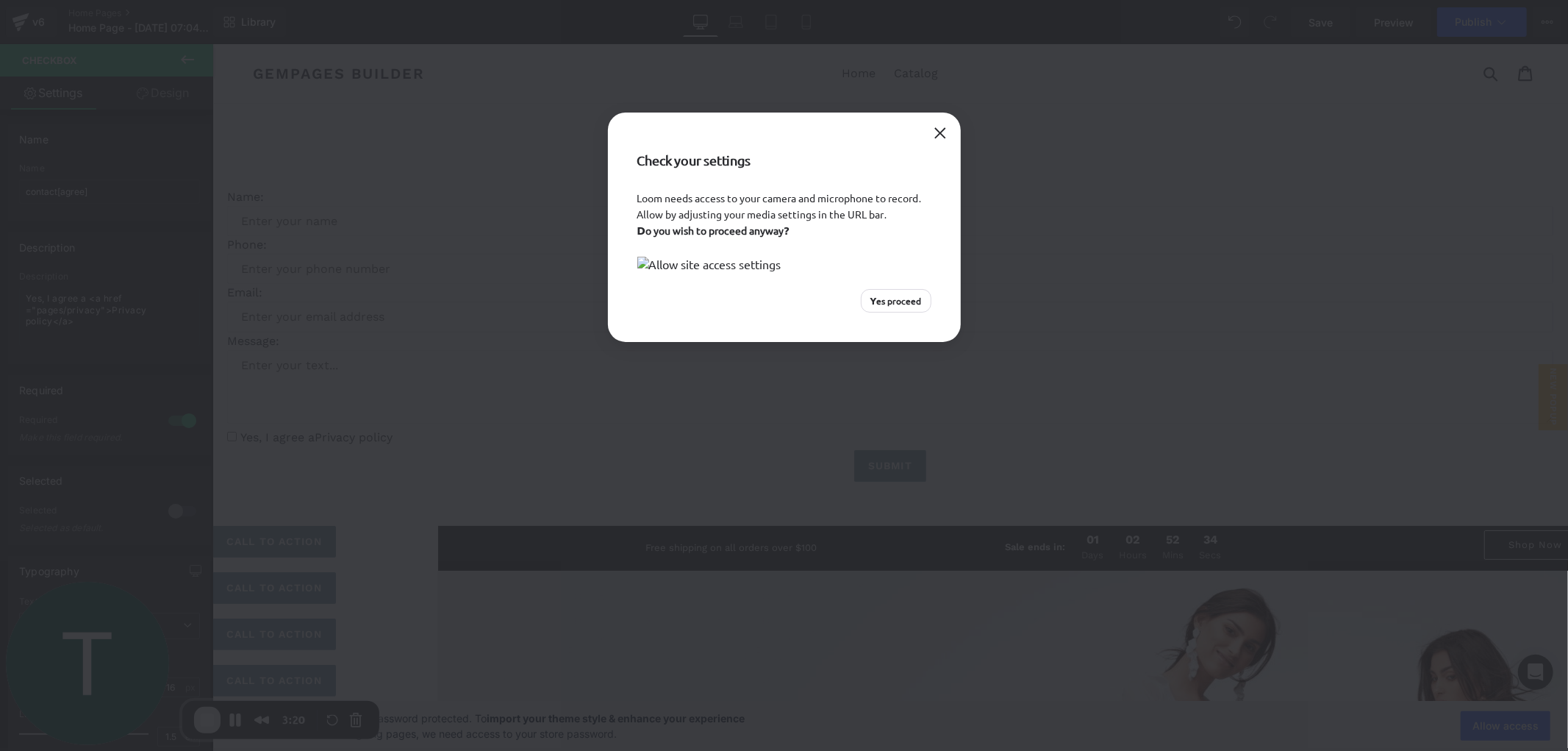
click at [904, 307] on span "Yes proceed" at bounding box center [896, 301] width 52 height 14
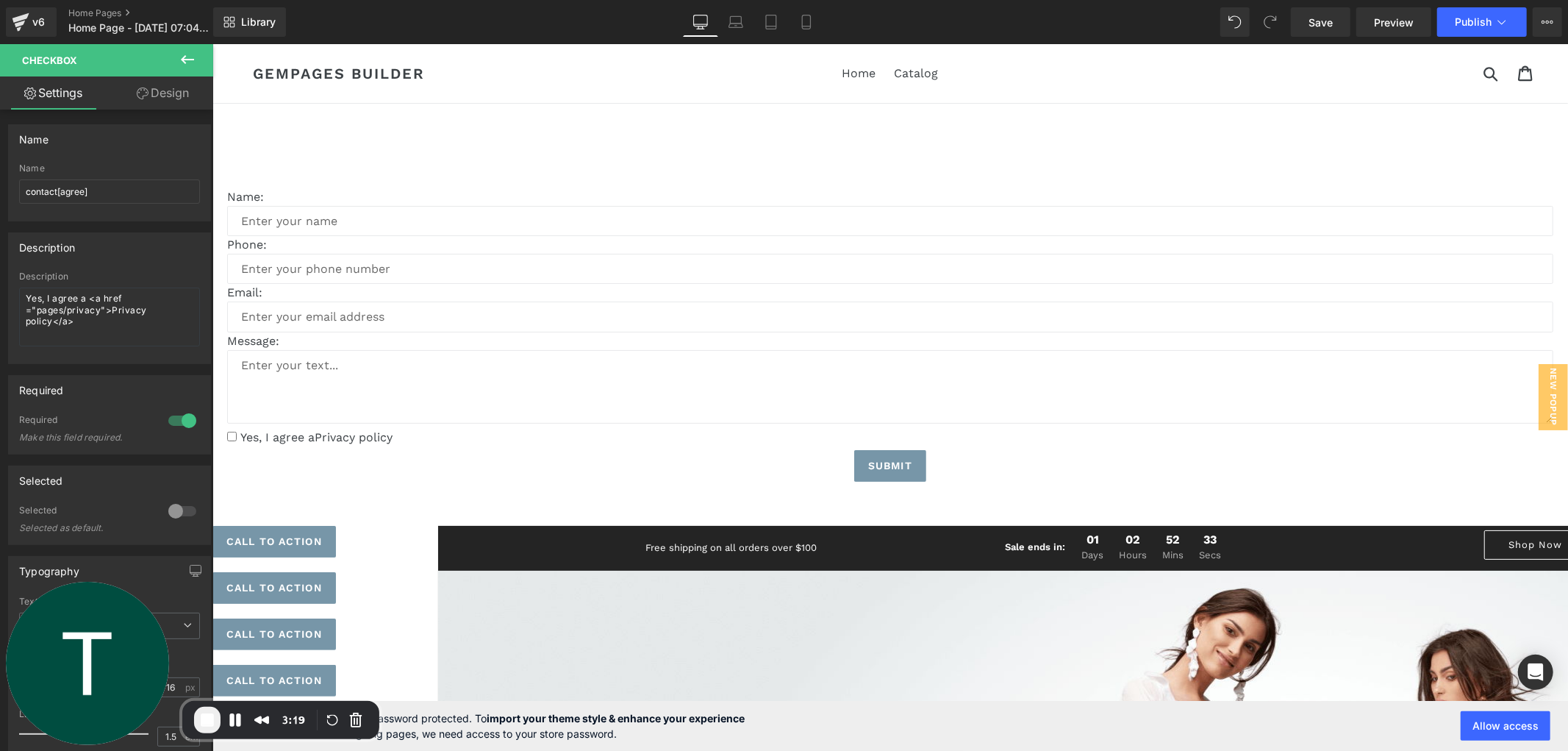
click at [214, 716] on span "End Recording" at bounding box center [207, 720] width 18 height 18
